Goal: Navigation & Orientation: Find specific page/section

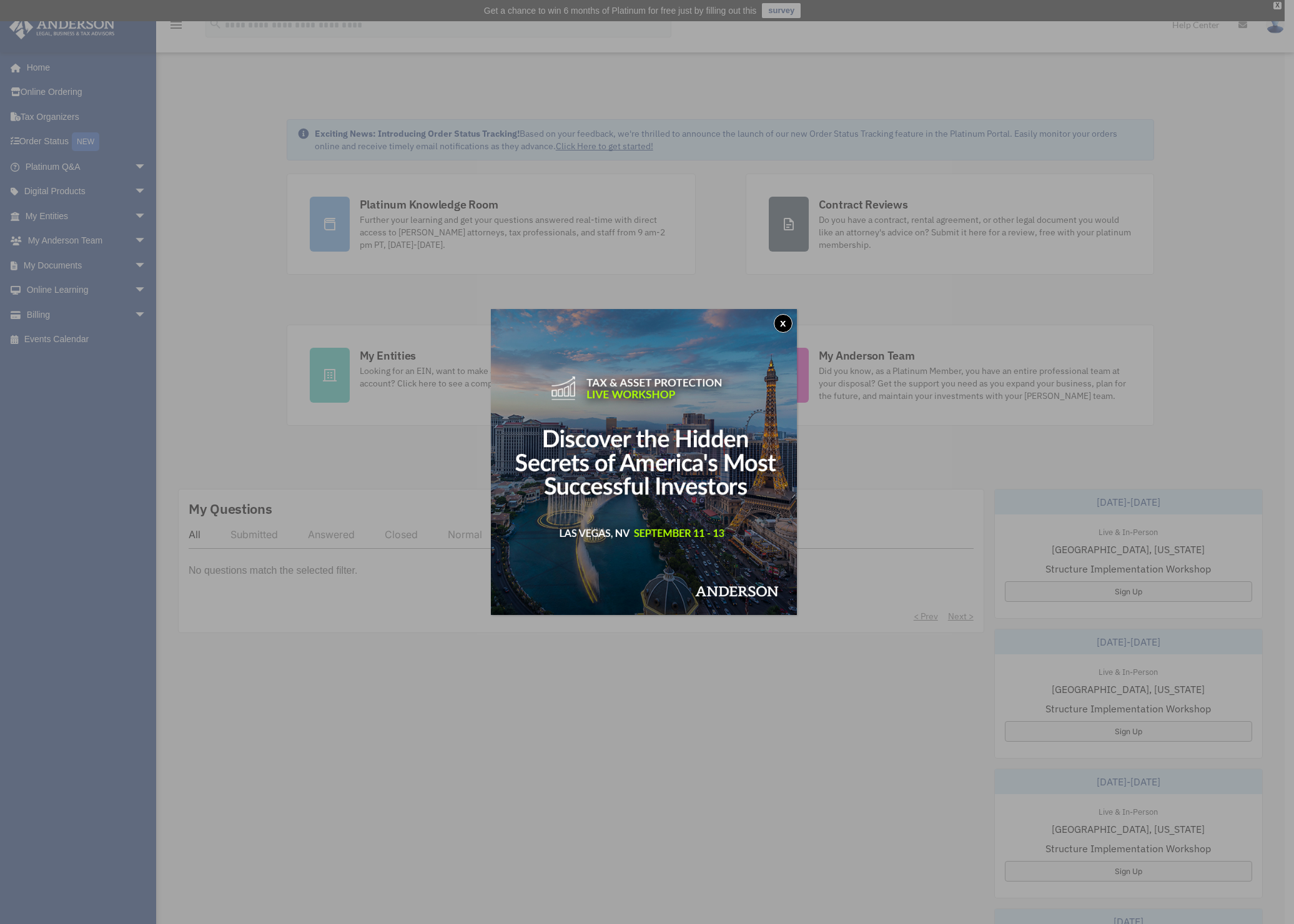
click at [784, 319] on button "x" at bounding box center [783, 323] width 19 height 19
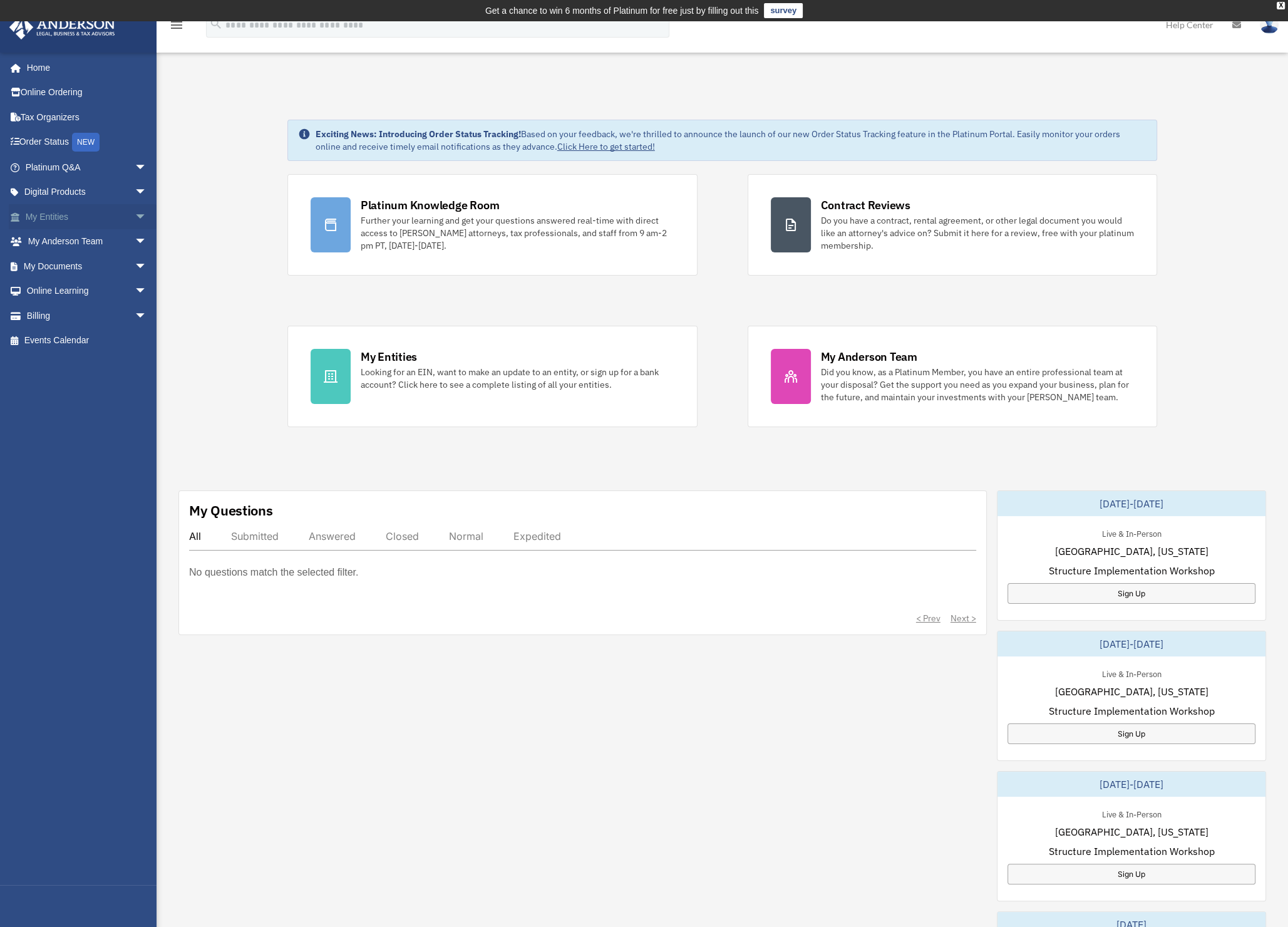
click at [70, 214] on link "My Entities arrow_drop_down" at bounding box center [87, 217] width 157 height 25
click at [135, 240] on span "arrow_drop_down" at bounding box center [147, 242] width 25 height 25
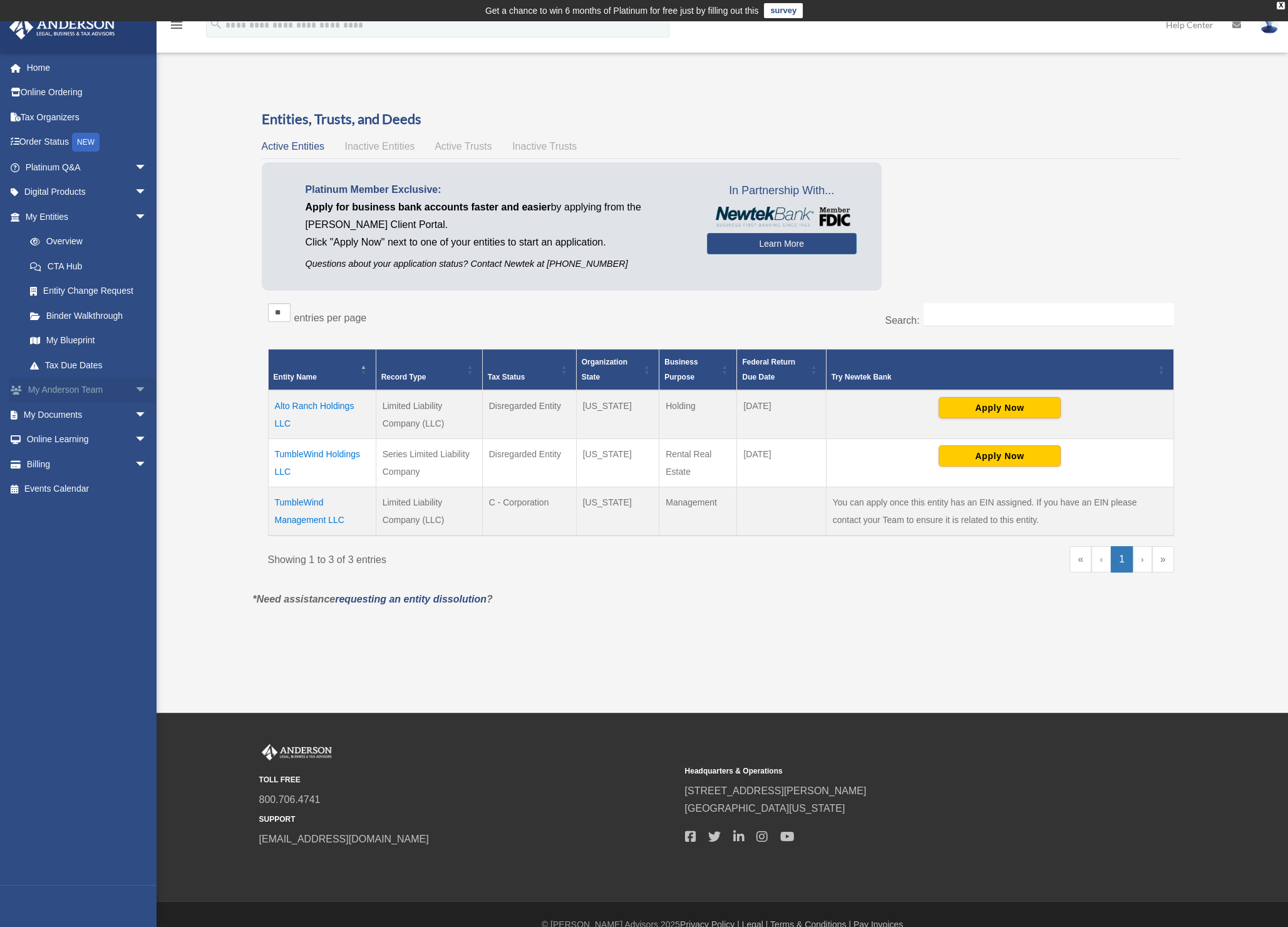
click at [87, 386] on link "My Anderson Team arrow_drop_down" at bounding box center [87, 391] width 157 height 25
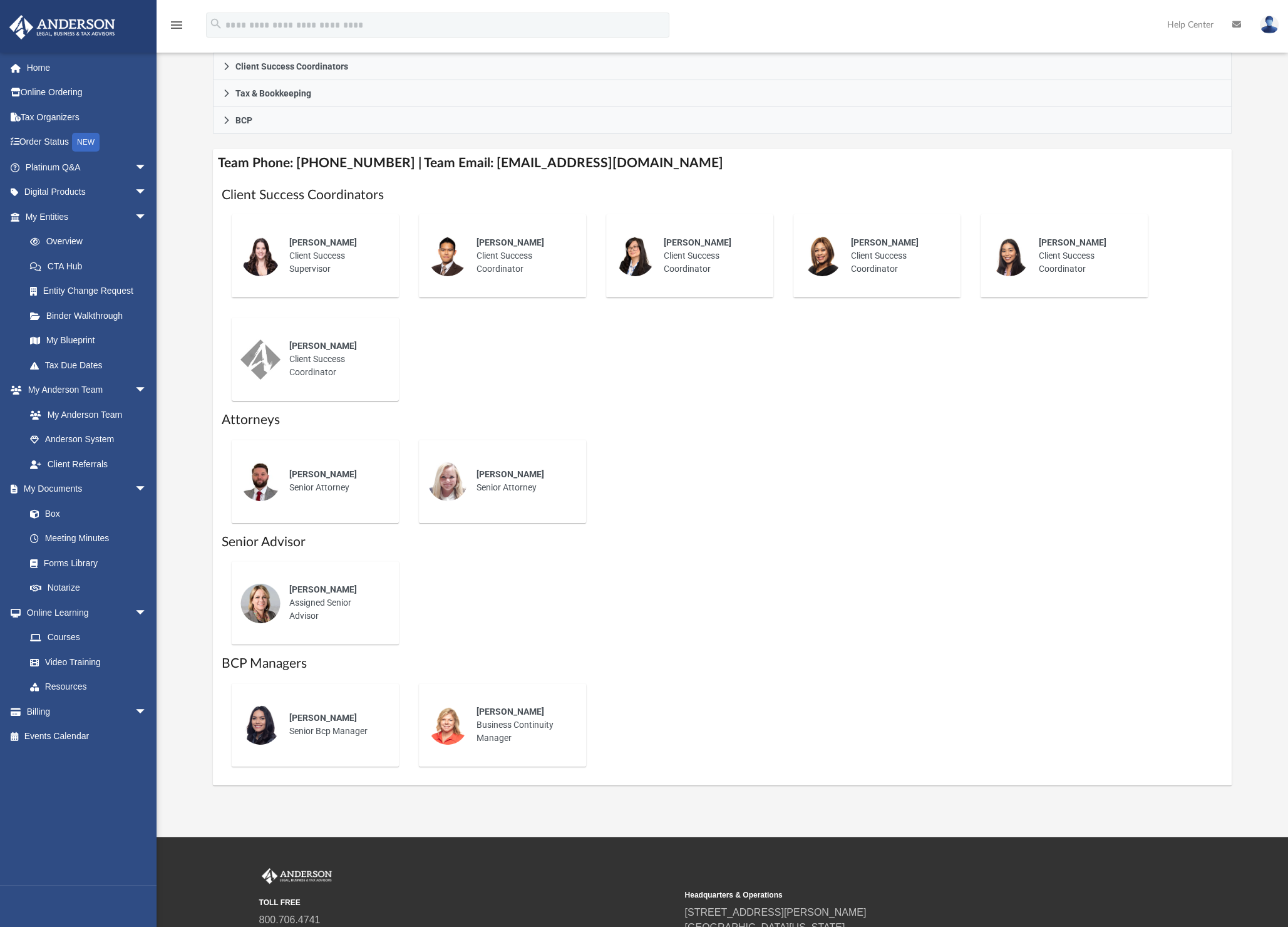
scroll to position [397, 0]
